Goal: Task Accomplishment & Management: Manage account settings

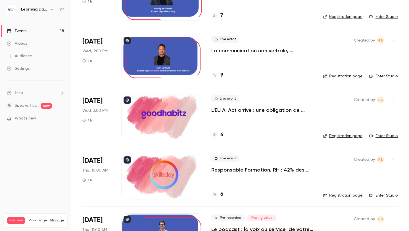
scroll to position [612, 0]
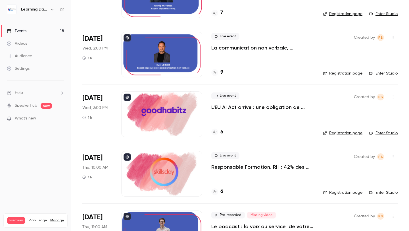
click at [187, 164] on div at bounding box center [161, 173] width 81 height 45
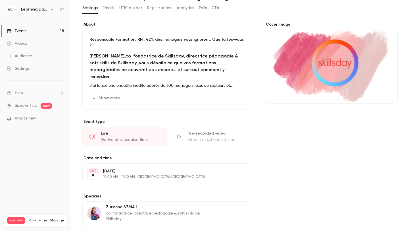
scroll to position [79, 0]
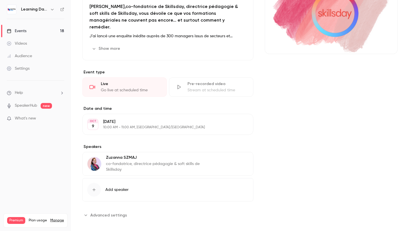
click at [182, 161] on p "co-fondatrice, directrice pédagogie & soft skills de Skillsday" at bounding box center [161, 166] width 111 height 11
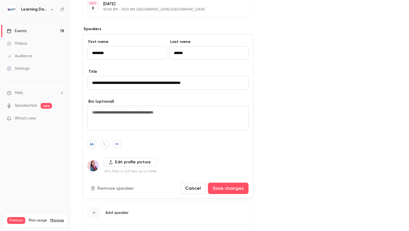
scroll to position [197, 0]
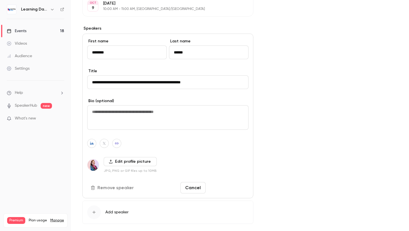
click at [233, 182] on button "Save changes" at bounding box center [228, 187] width 41 height 11
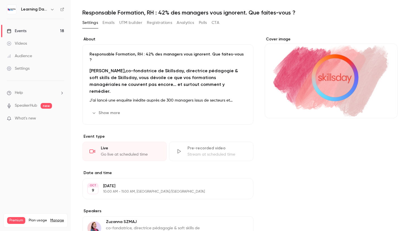
scroll to position [0, 0]
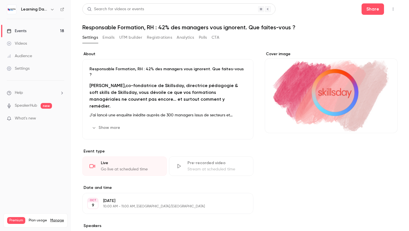
click at [216, 112] on p "J’ai lancé une enquête inédite auprès de 300 managers issus de secteurs et d’en…" at bounding box center [168, 115] width 157 height 7
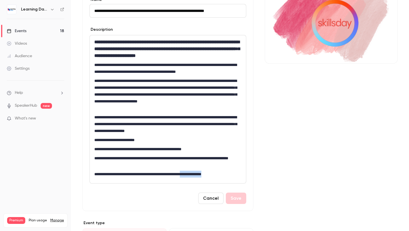
drag, startPoint x: 200, startPoint y: 178, endPoint x: 203, endPoint y: 206, distance: 27.5
click at [203, 204] on form "**********" at bounding box center [168, 100] width 157 height 207
click at [155, 168] on p "**********" at bounding box center [167, 162] width 147 height 14
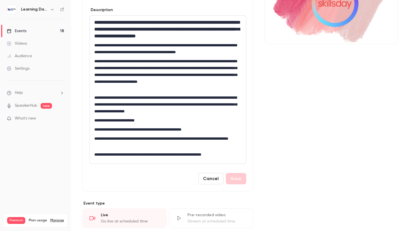
scroll to position [87, 0]
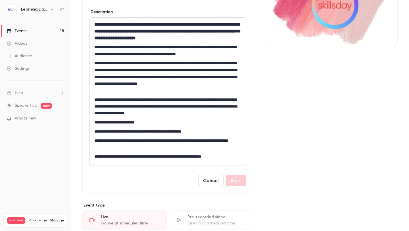
click at [213, 186] on button "Cancel" at bounding box center [210, 180] width 25 height 11
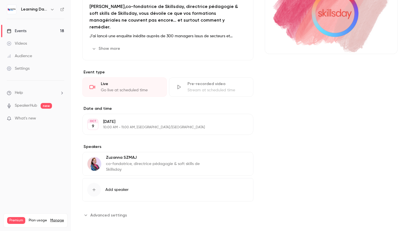
scroll to position [0, 0]
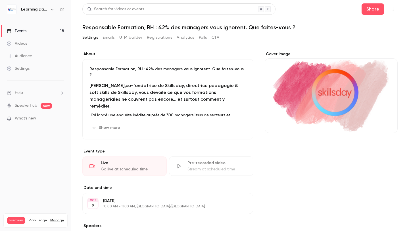
click at [330, 2] on main "Search for videos or events Share Responsable Formation, RH : 42% des managers …" at bounding box center [240, 115] width 338 height 231
click at [304, 78] on div "Cover image" at bounding box center [331, 92] width 133 height 82
click at [0, 0] on input "Cover image" at bounding box center [0, 0] width 0 height 0
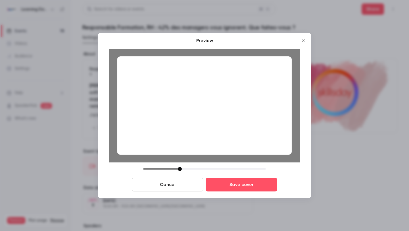
drag, startPoint x: 183, startPoint y: 169, endPoint x: 179, endPoint y: 168, distance: 4.3
click at [179, 168] on div at bounding box center [180, 169] width 4 height 4
click at [245, 184] on button "Save cover" at bounding box center [242, 185] width 72 height 14
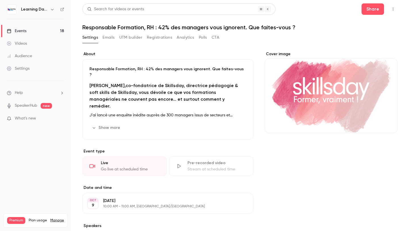
click at [150, 83] on h2 "[PERSON_NAME], co-fondatrice de Skillsday, directrice pédagogie & soft skills d…" at bounding box center [168, 95] width 157 height 27
